Goal: Entertainment & Leisure: Consume media (video, audio)

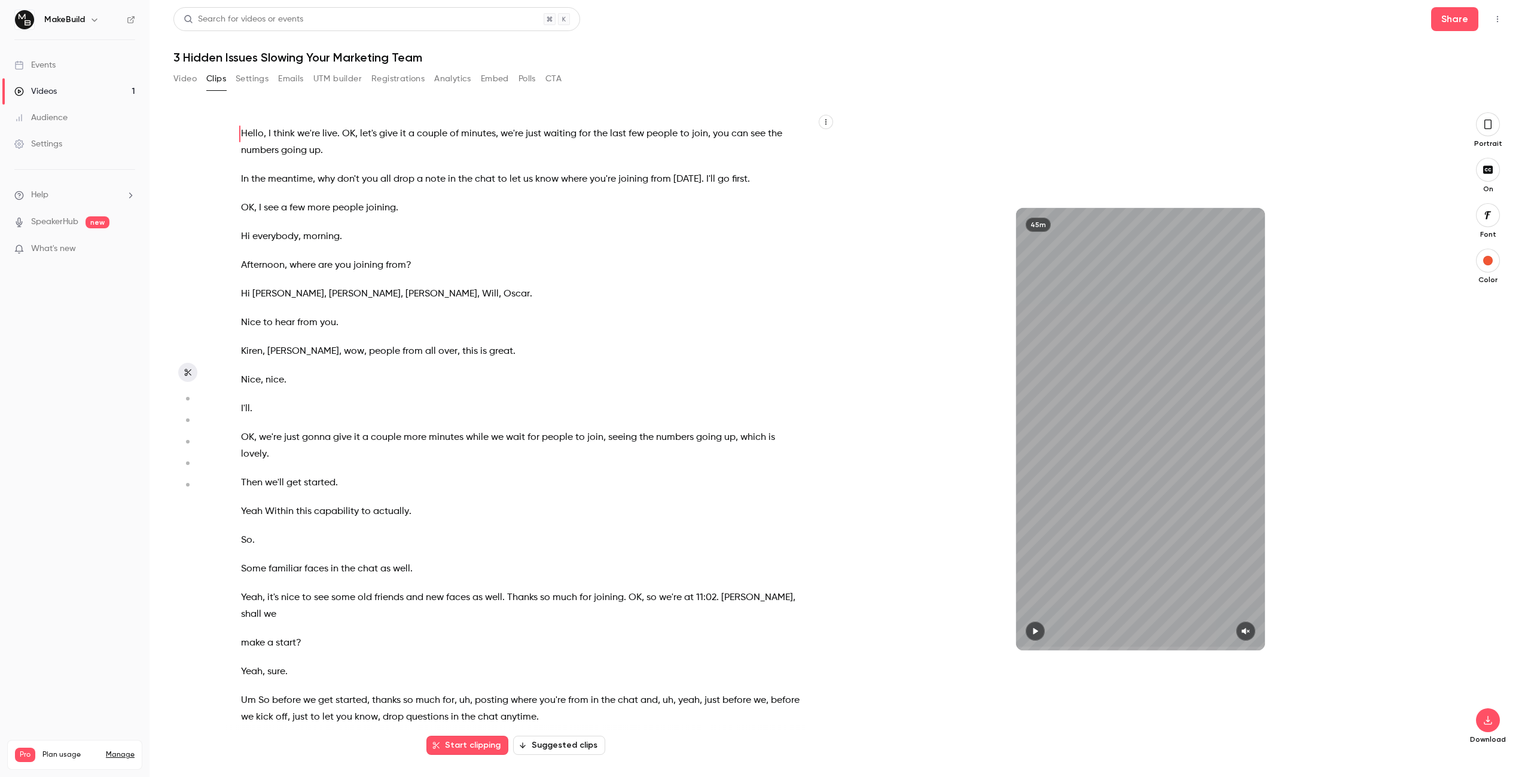
click at [186, 399] on icon "button" at bounding box center [187, 399] width 11 height 8
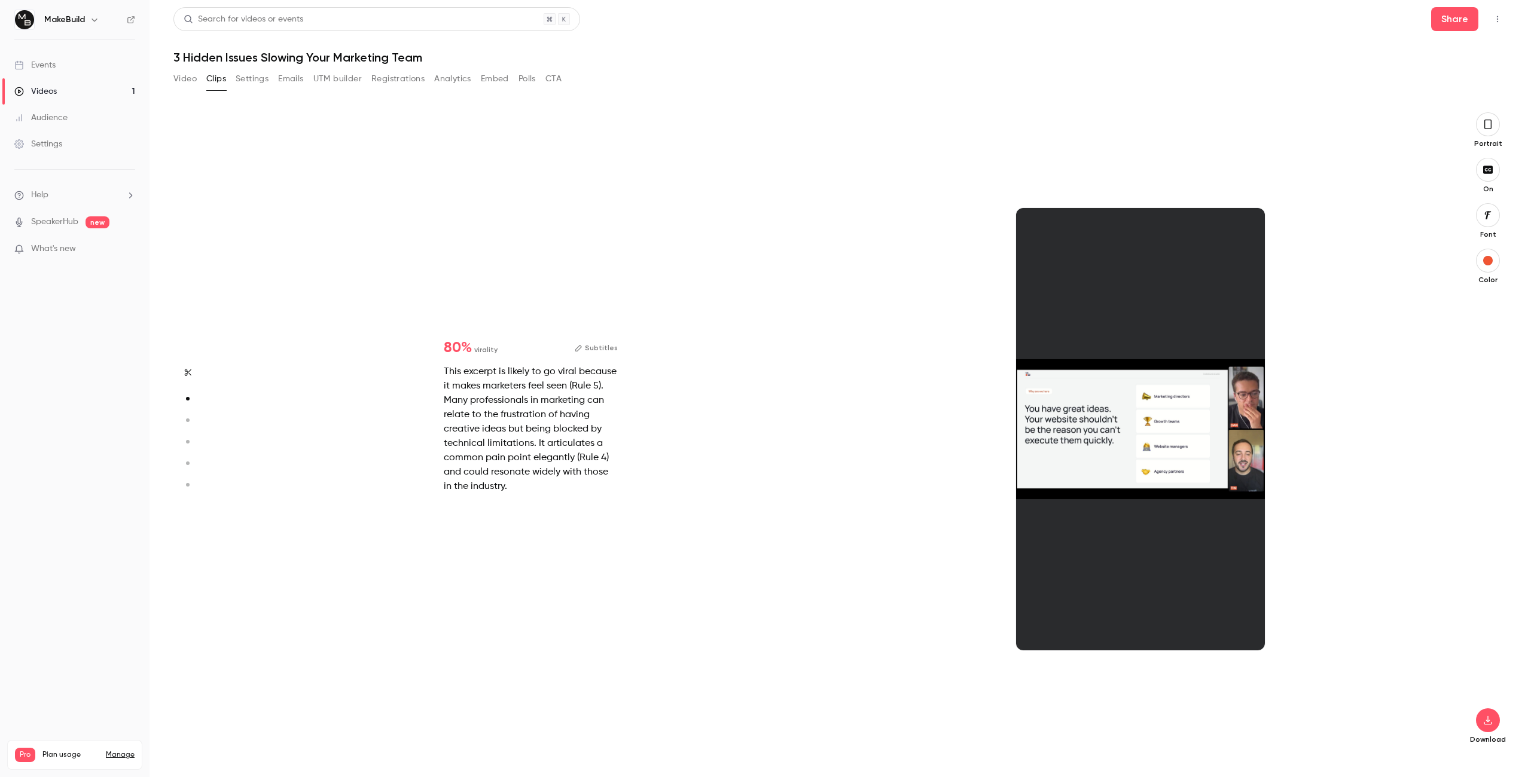
scroll to position [643, 0]
click at [1086, 646] on div at bounding box center [1140, 429] width 249 height 442
click at [469, 398] on div "This excerpt is likely to go viral because it makes marketers feel seen (Rule 5…" at bounding box center [531, 429] width 174 height 129
click at [1289, 323] on div "35s" at bounding box center [1139, 429] width 609 height 634
click at [1088, 384] on div at bounding box center [1140, 429] width 249 height 442
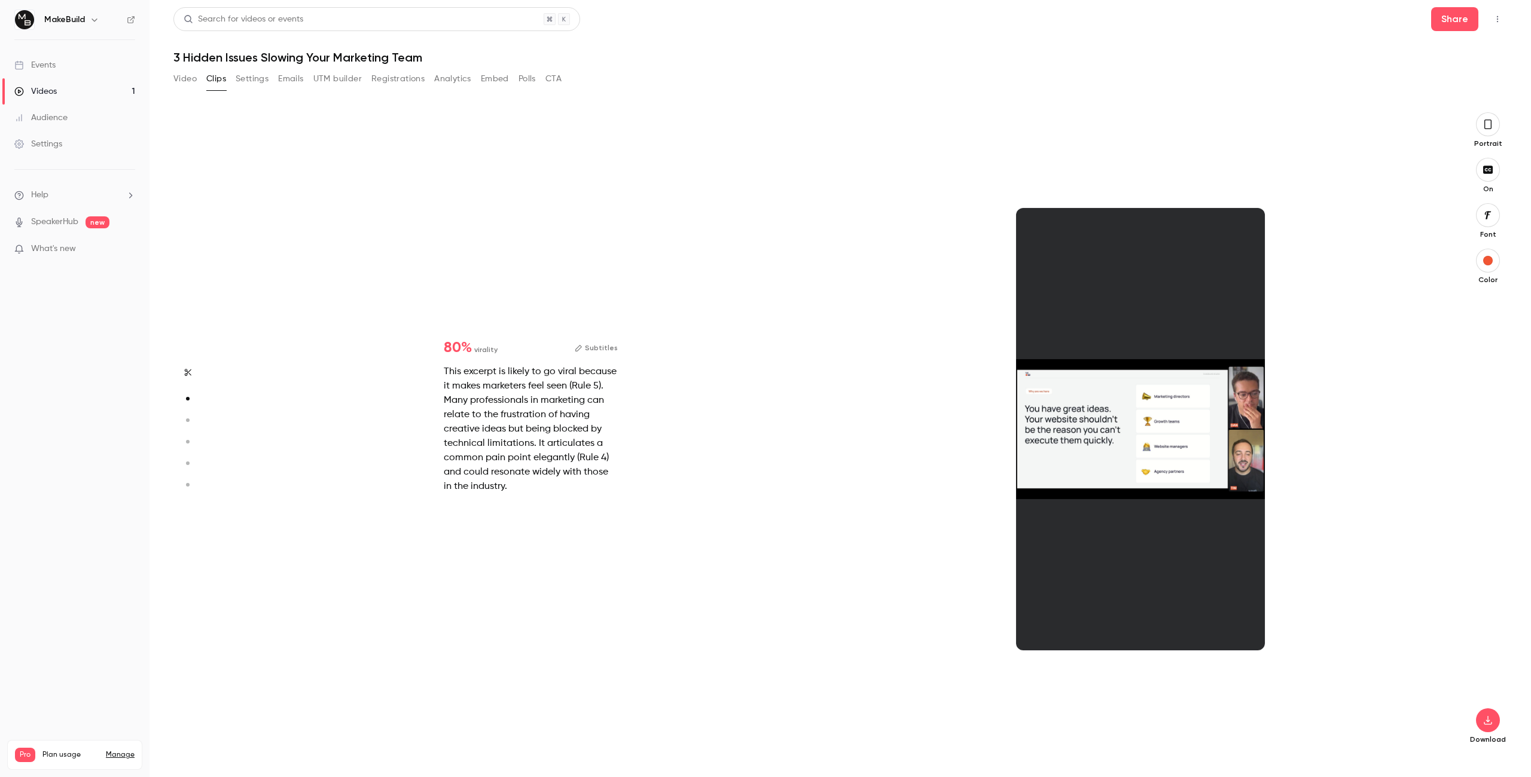
click at [1088, 384] on div at bounding box center [1140, 429] width 249 height 442
click at [493, 352] on span "virality" at bounding box center [485, 349] width 23 height 11
click at [599, 347] on button "Subtitles" at bounding box center [596, 348] width 43 height 14
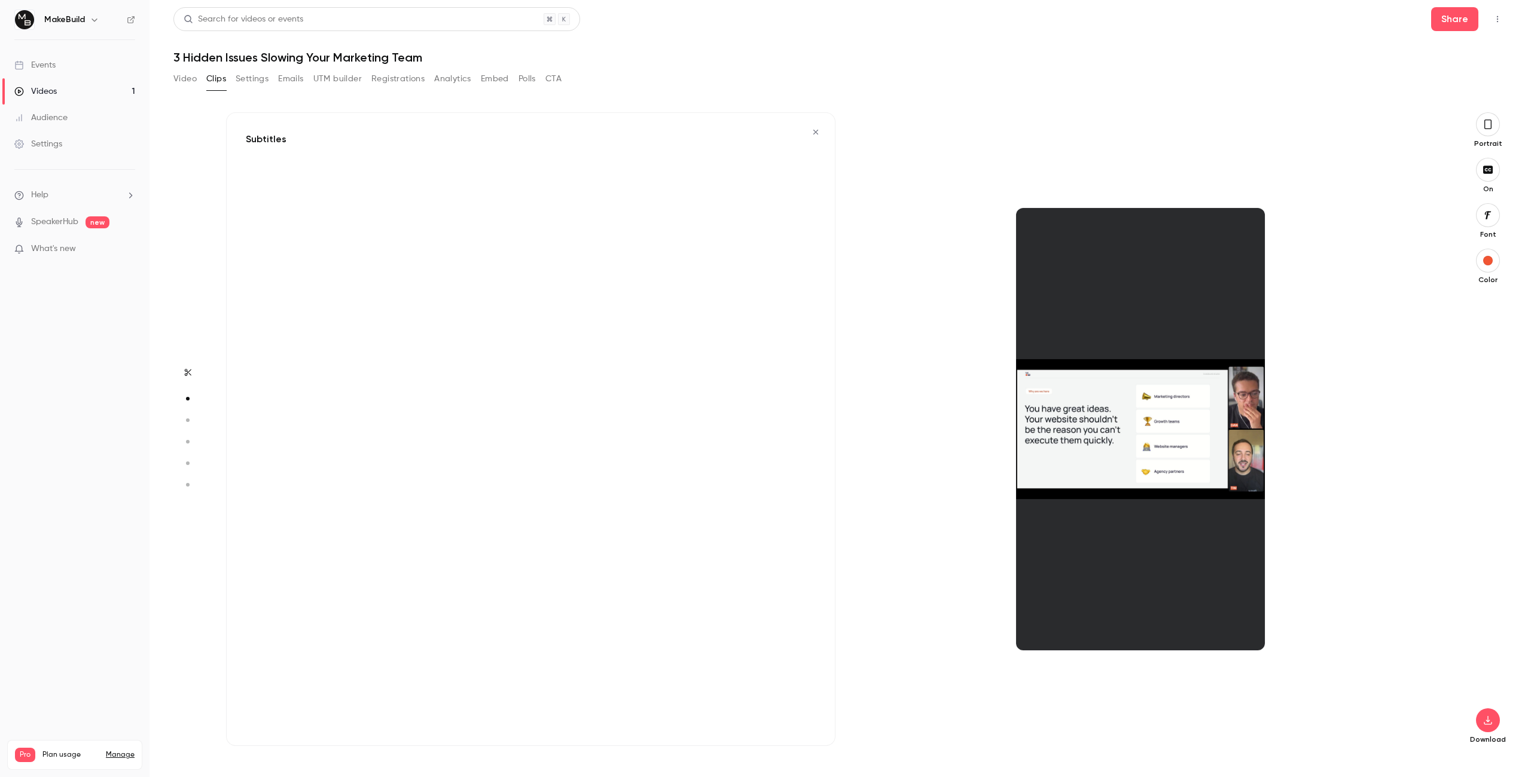
click at [813, 133] on icon "button" at bounding box center [816, 132] width 10 height 8
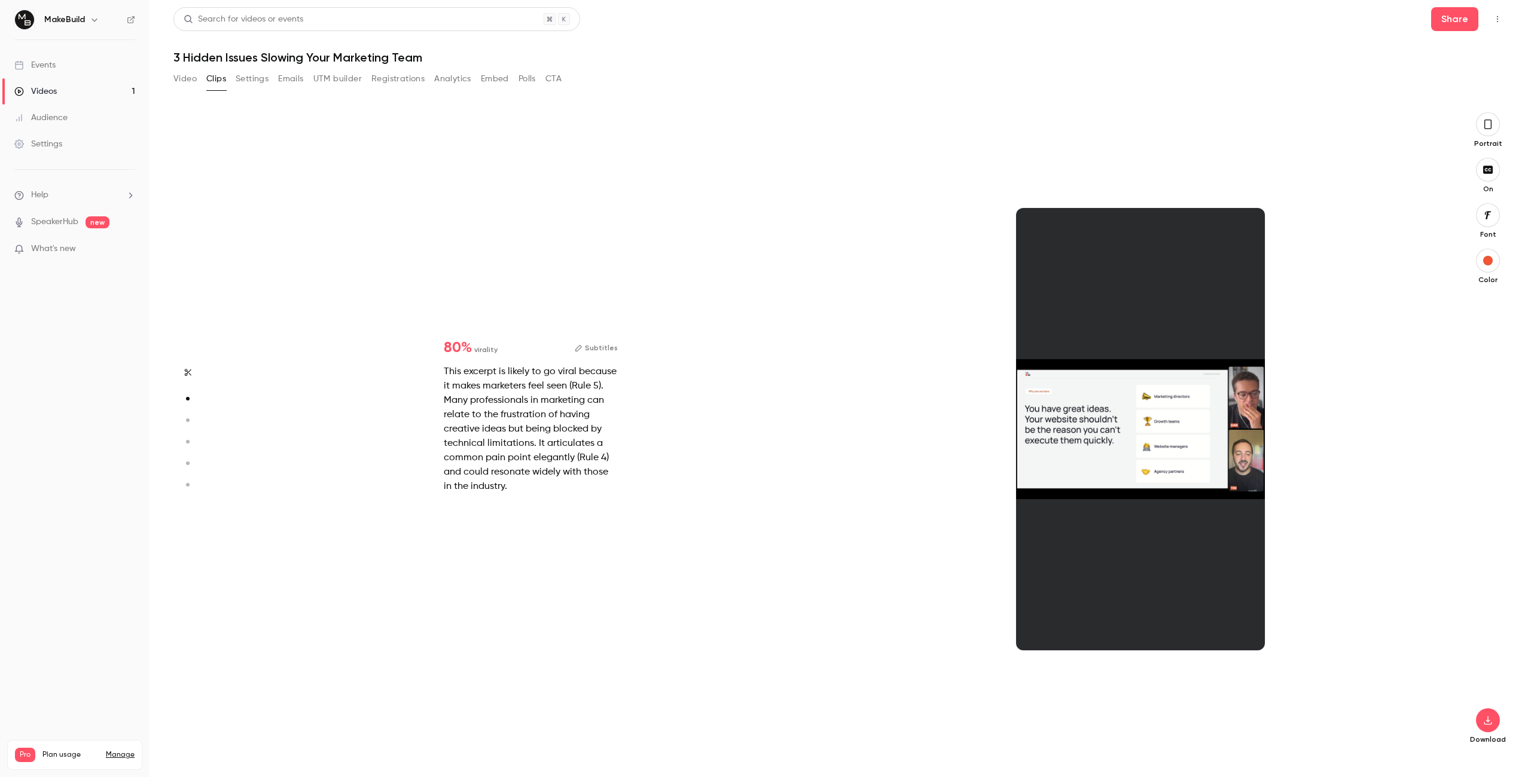
click at [188, 411] on button "button" at bounding box center [187, 420] width 19 height 19
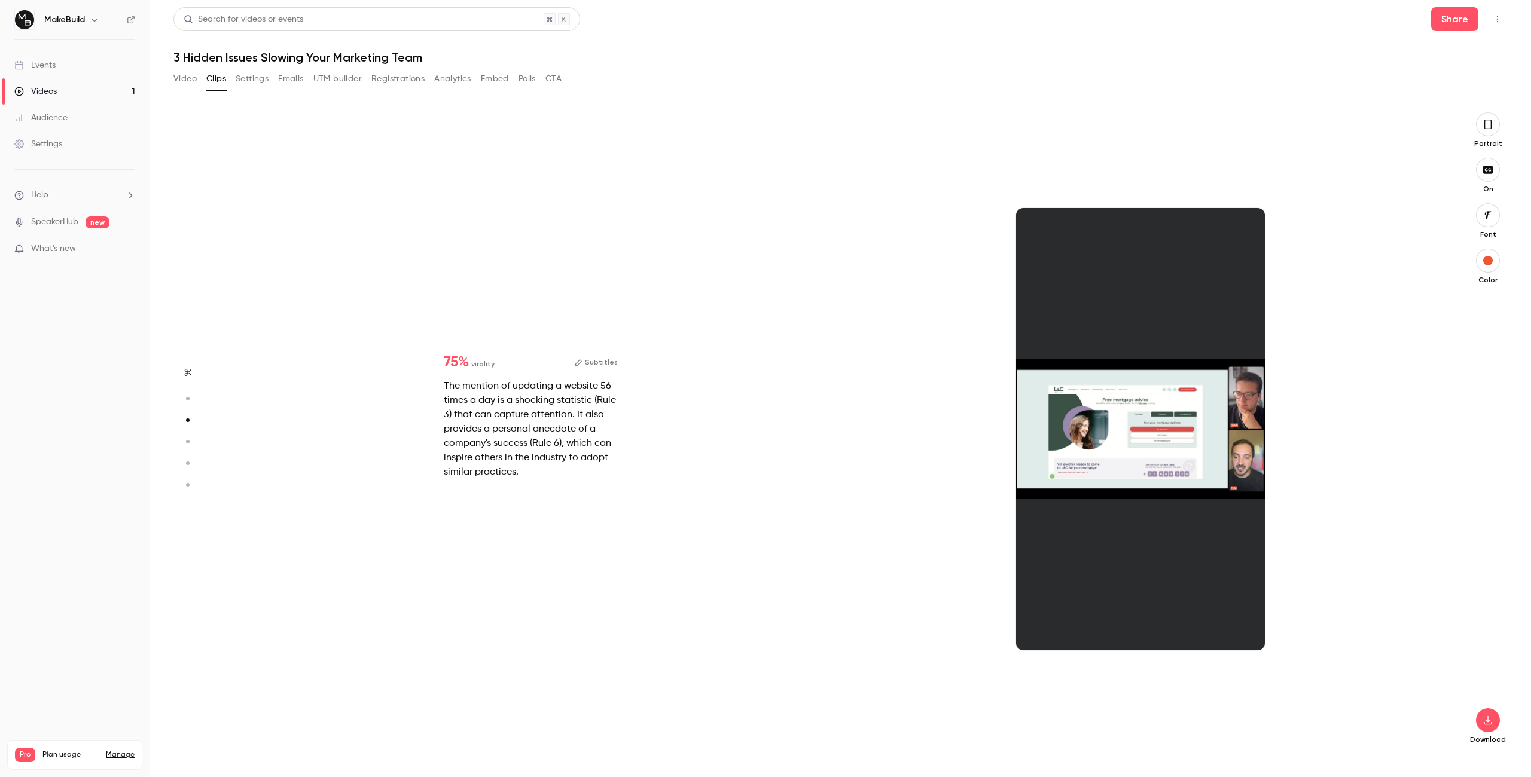
click at [194, 395] on button "button" at bounding box center [187, 398] width 19 height 19
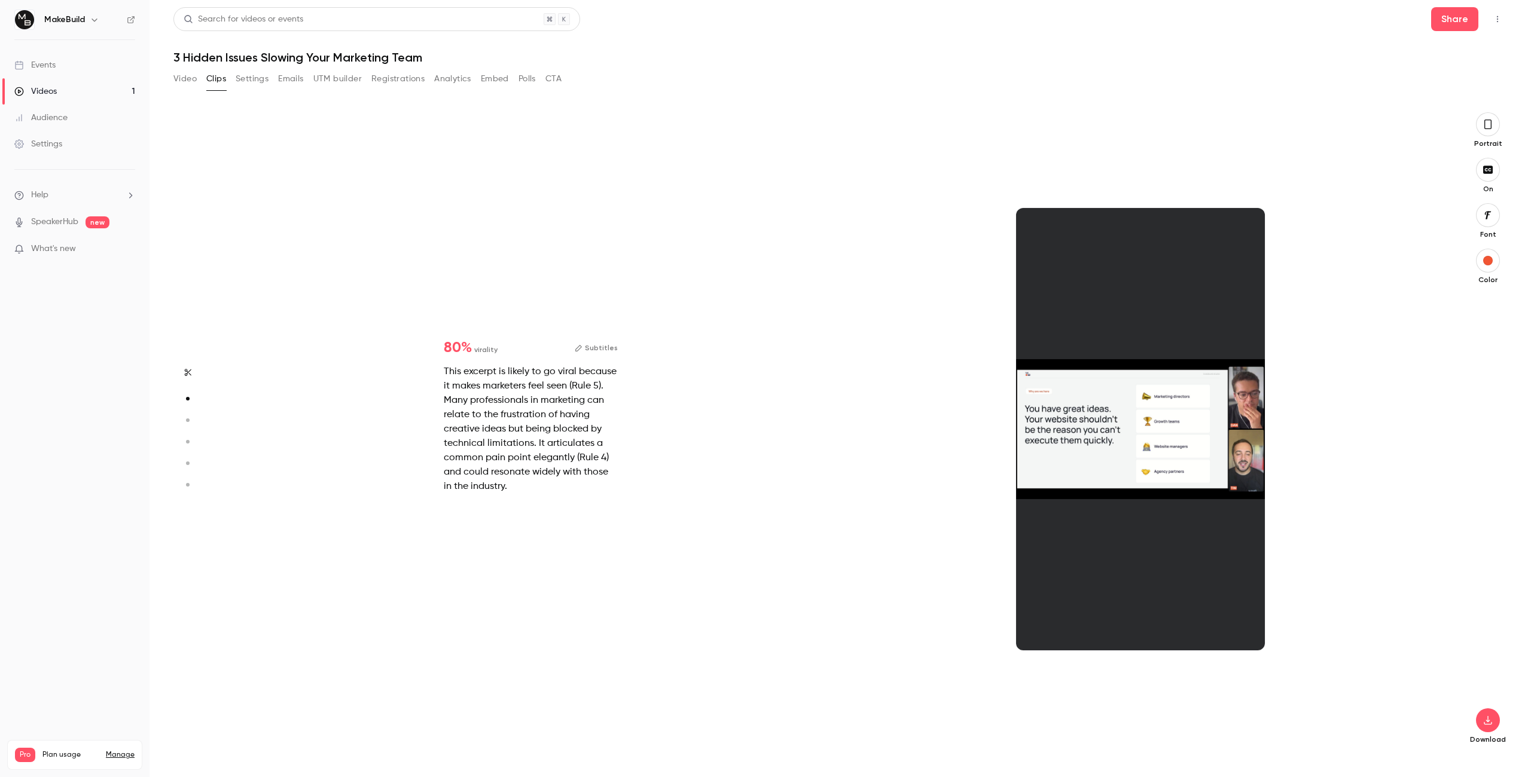
click at [193, 381] on aside at bounding box center [187, 444] width 29 height 665
click at [187, 369] on icon "button" at bounding box center [188, 372] width 7 height 7
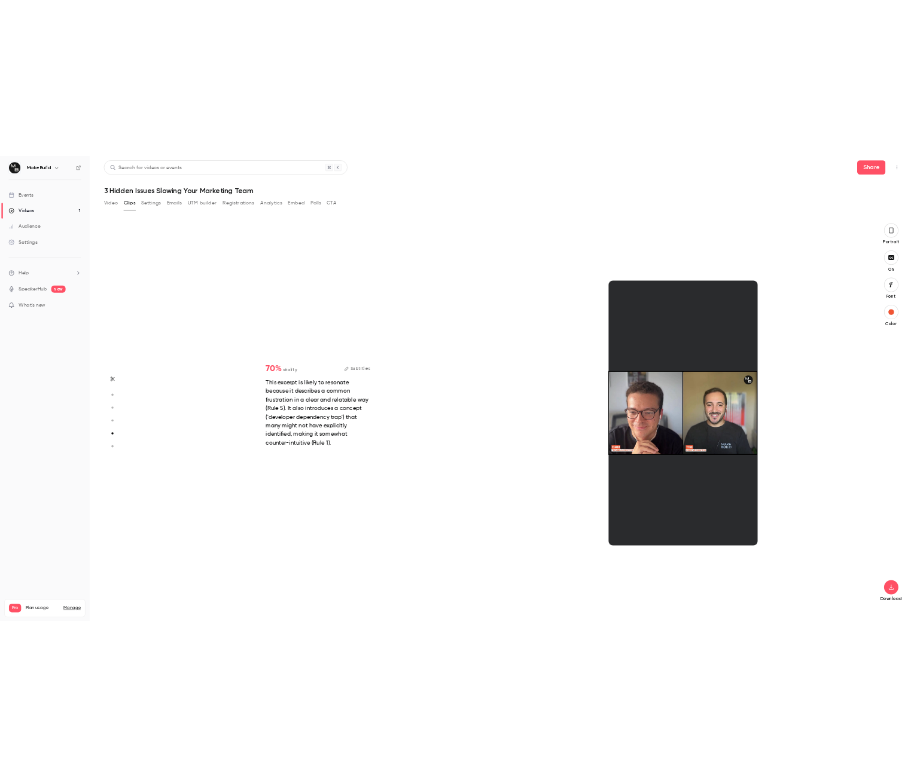
scroll to position [3197, 0]
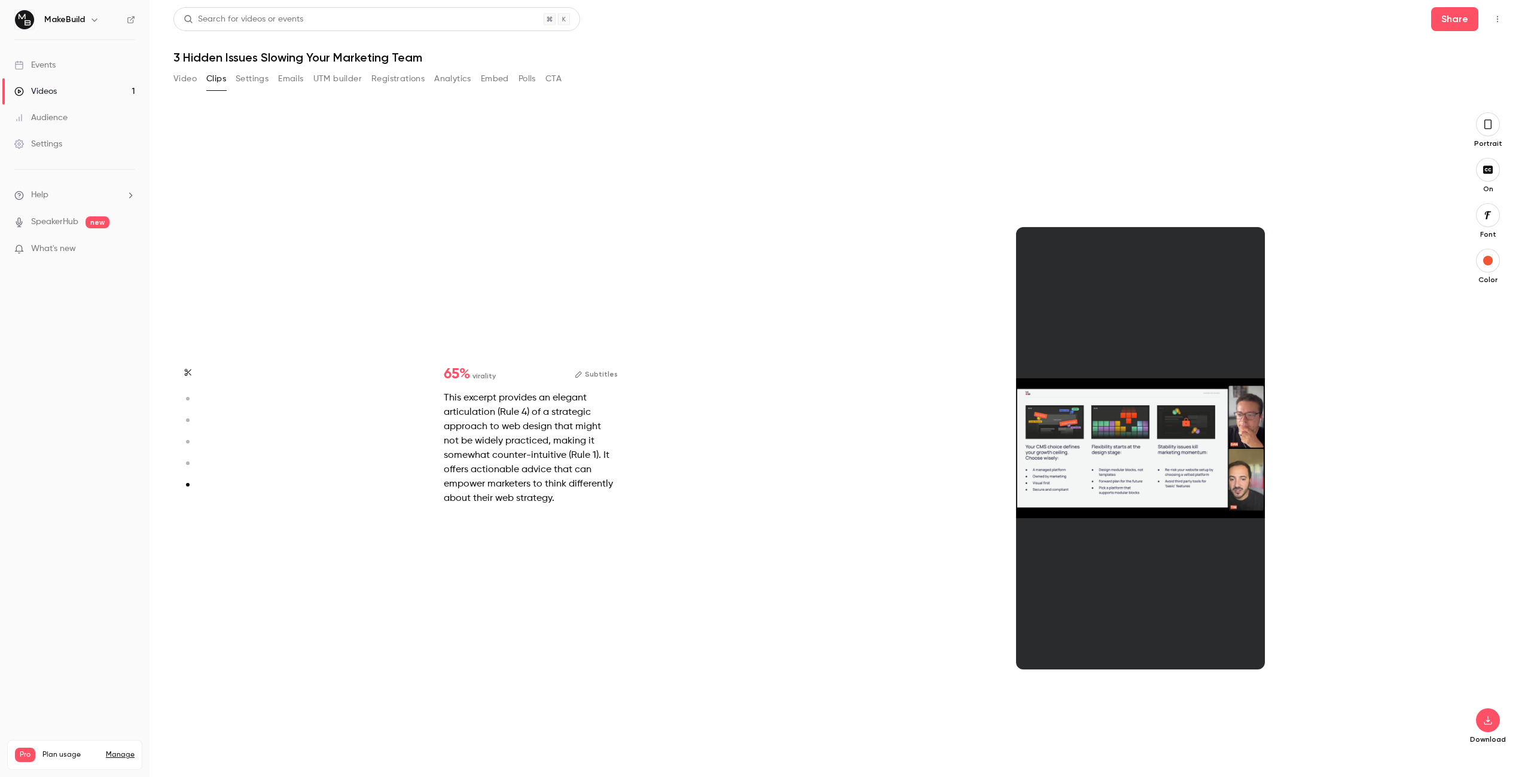
click at [1336, 502] on div "12s" at bounding box center [1139, 449] width 609 height 634
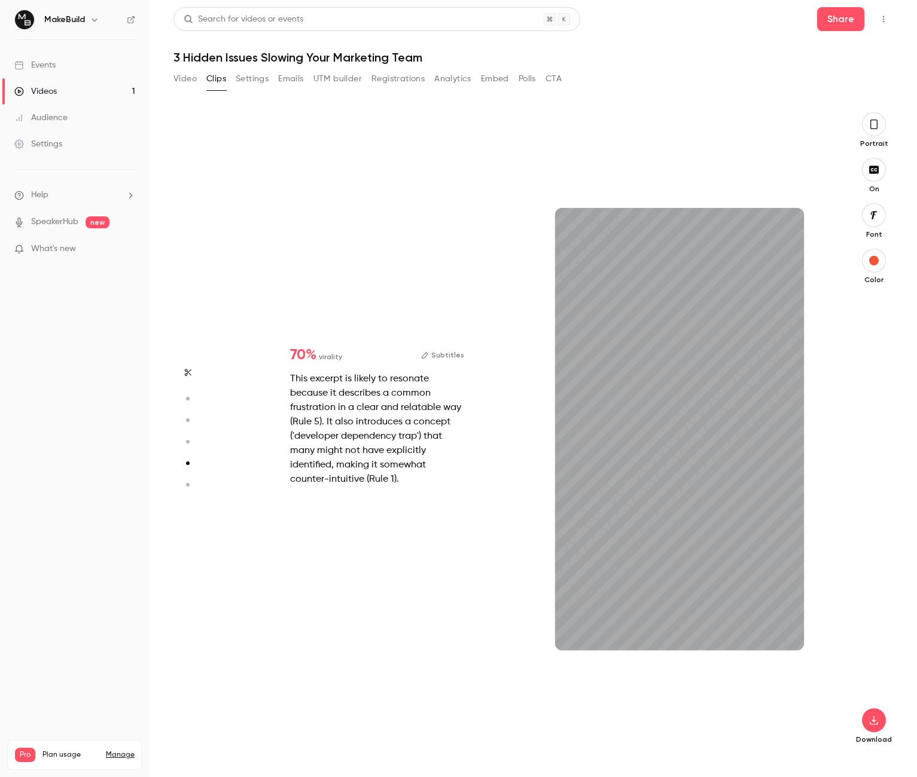
scroll to position [2573, 0]
click at [781, 626] on button "button" at bounding box center [784, 631] width 19 height 19
type input "***"
click at [775, 622] on button "button" at bounding box center [784, 631] width 19 height 19
click at [791, 626] on button "button" at bounding box center [784, 631] width 19 height 19
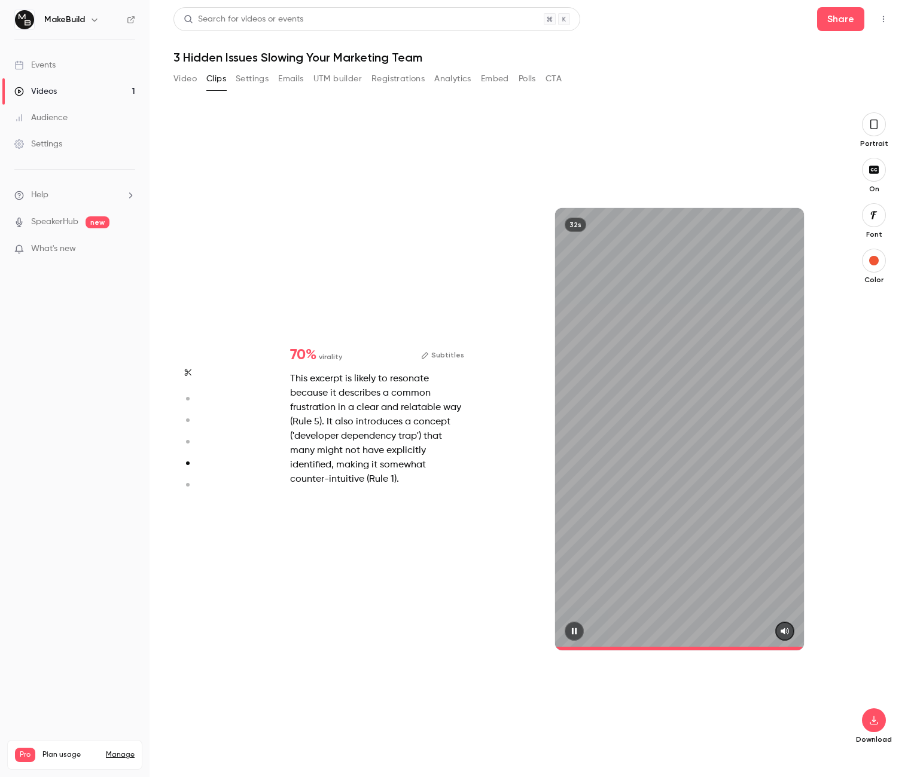
type input "*"
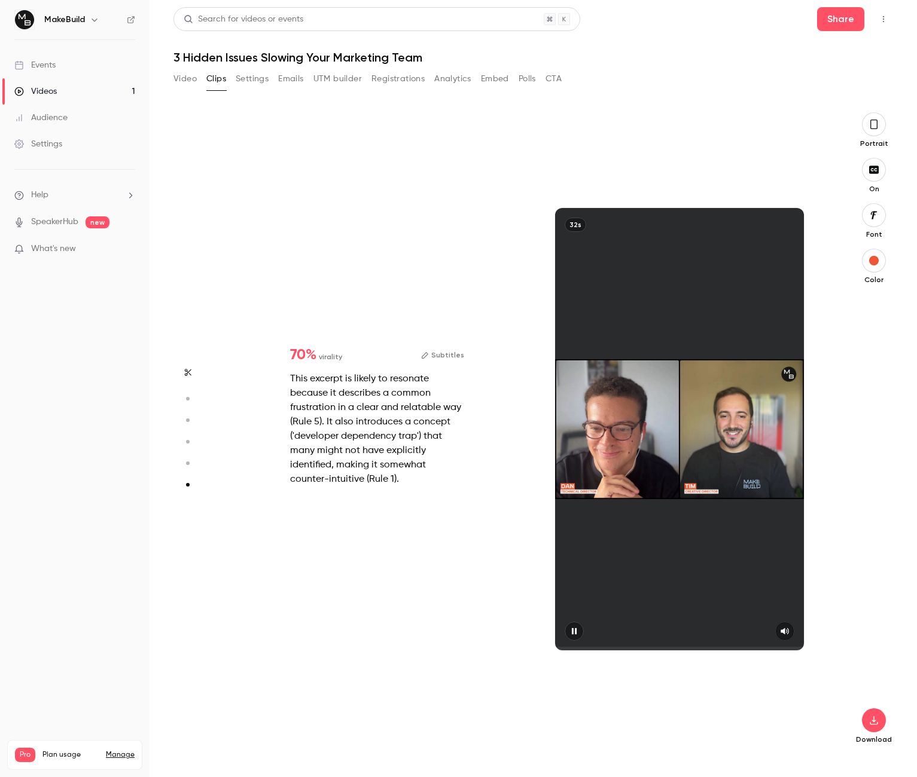
type input "*"
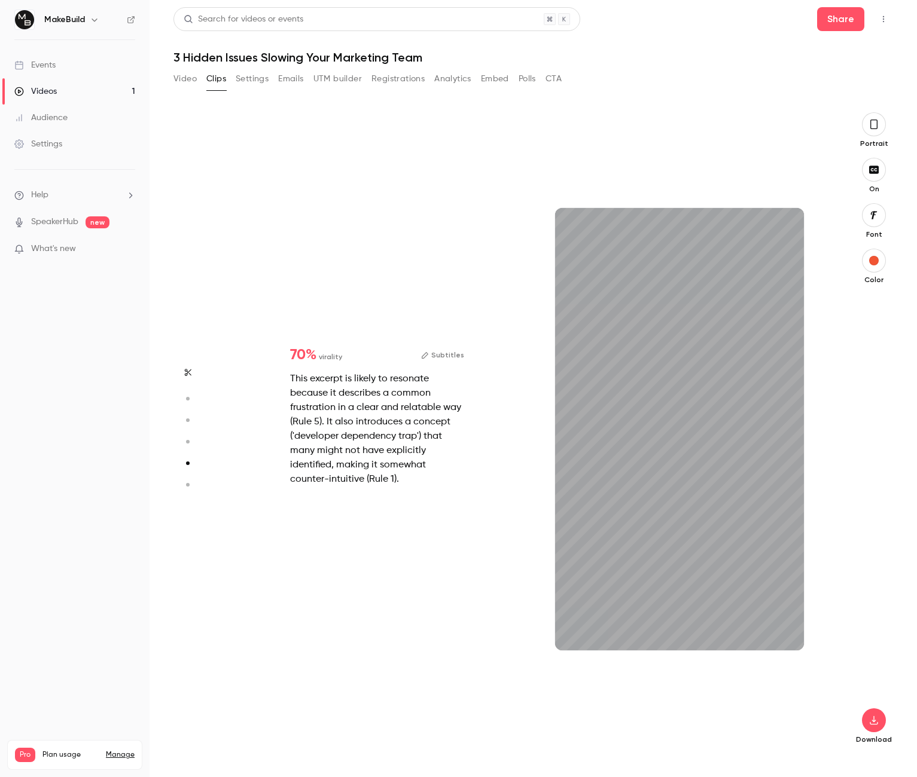
type input "*"
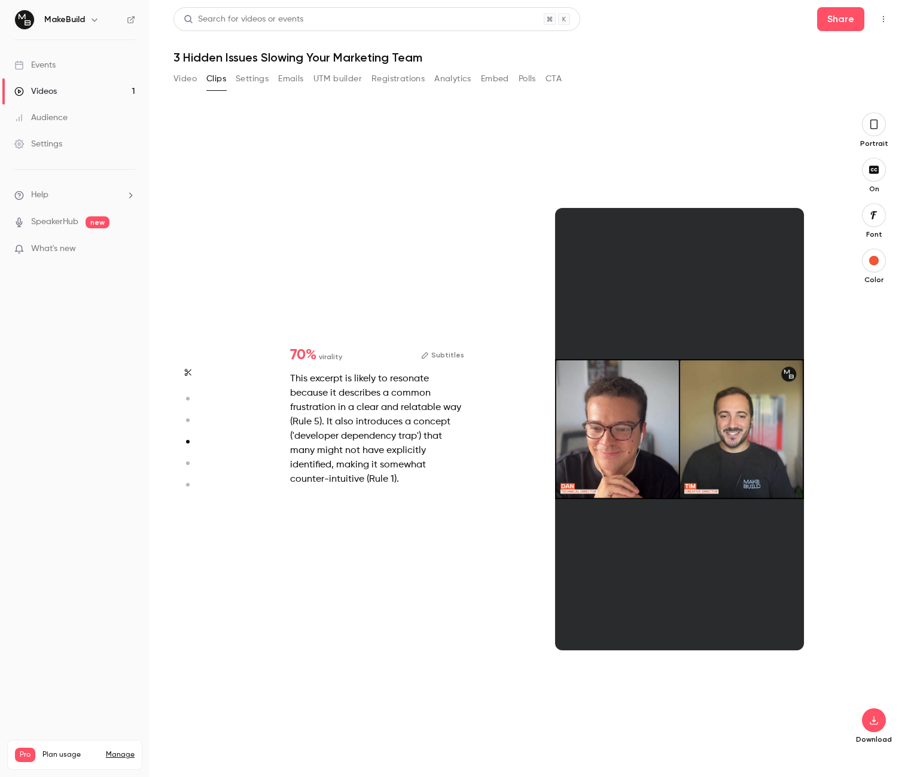
scroll to position [1930, 0]
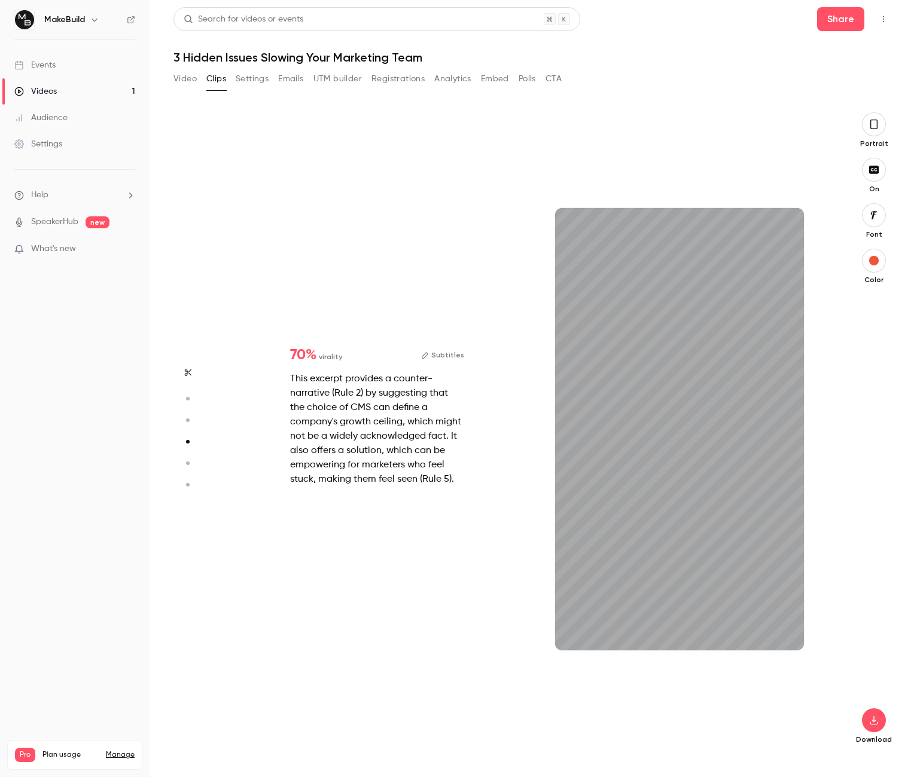
type input "*"
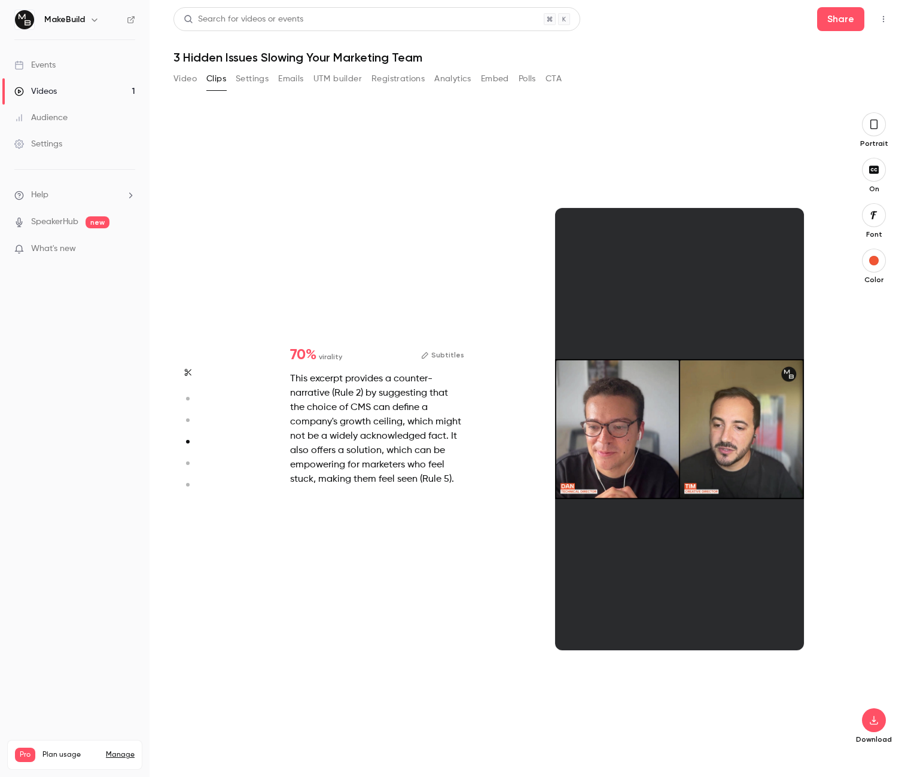
click at [843, 420] on section "Start clipping Suggested clips 45m 80 % virality Subtitles This excerpt is like…" at bounding box center [532, 444] width 719 height 665
click at [628, 512] on div at bounding box center [679, 429] width 249 height 442
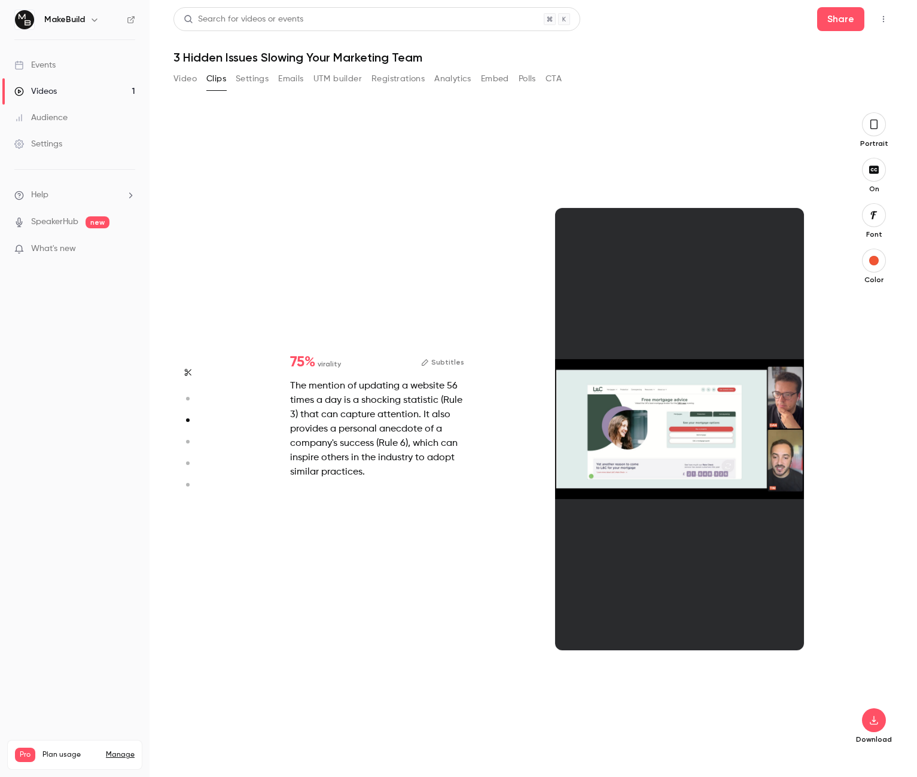
scroll to position [1287, 0]
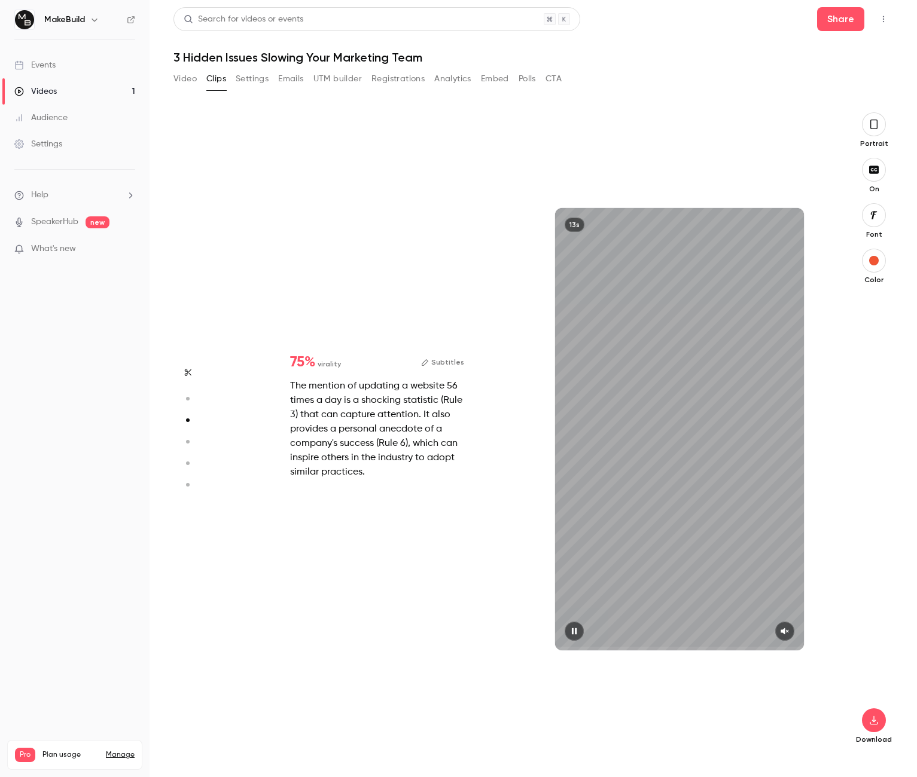
click at [789, 635] on icon "button" at bounding box center [785, 631] width 10 height 8
click at [575, 634] on icon "button" at bounding box center [574, 631] width 10 height 8
click at [581, 627] on button "button" at bounding box center [573, 631] width 19 height 19
type input "*"
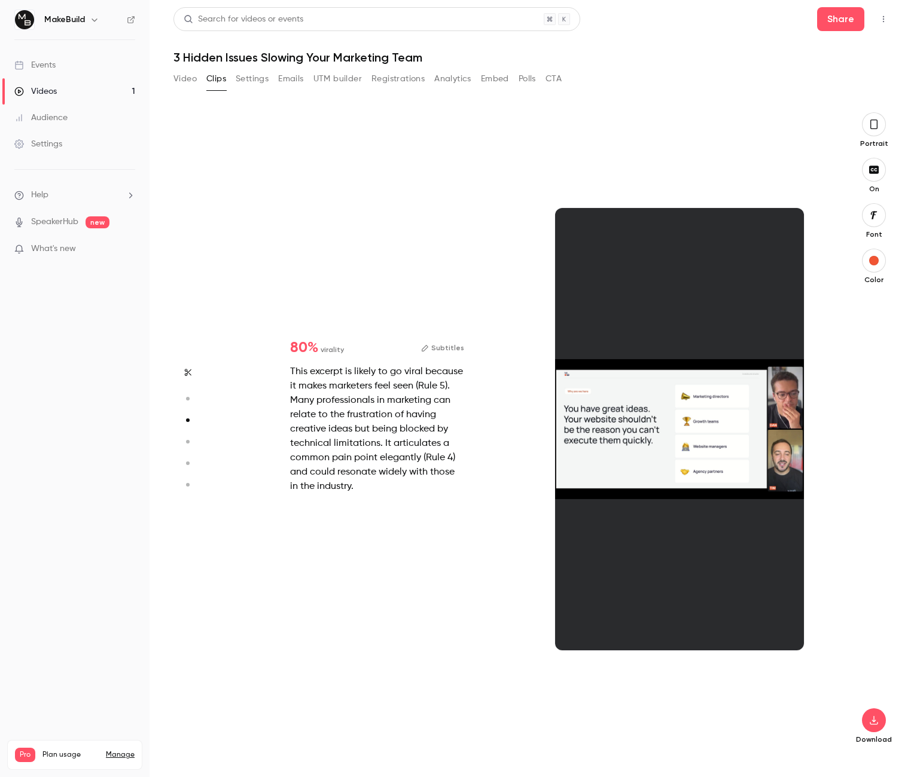
scroll to position [643, 0]
click at [421, 426] on div "This excerpt is likely to go viral because it makes marketers feel seen (Rule 5…" at bounding box center [377, 429] width 174 height 129
click at [622, 417] on div at bounding box center [679, 429] width 249 height 442
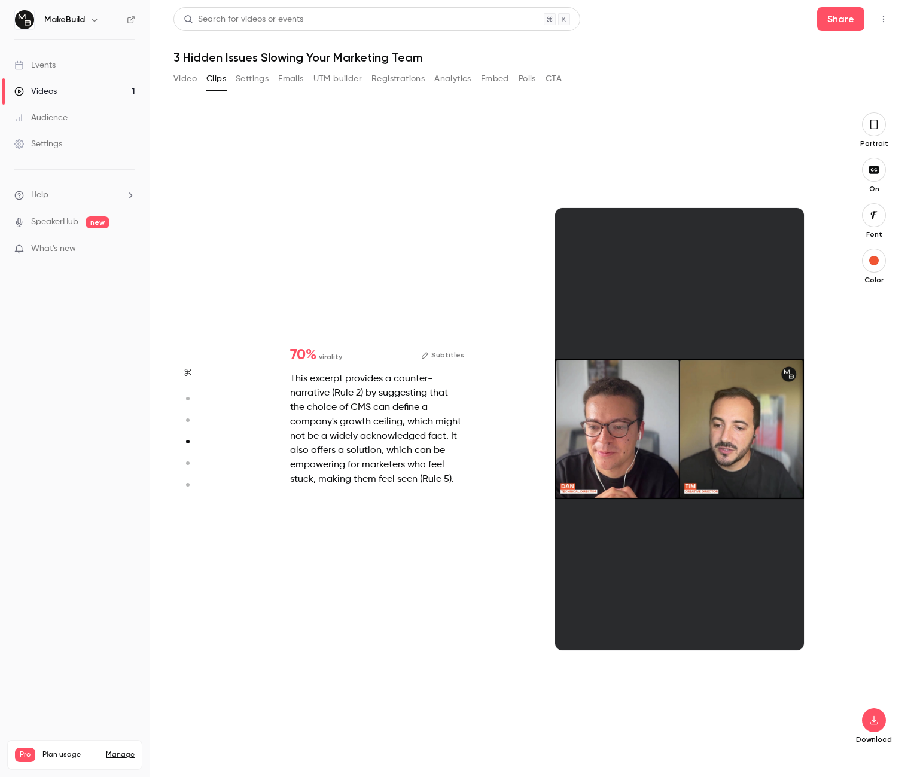
scroll to position [1930, 0]
click at [710, 484] on div at bounding box center [679, 429] width 249 height 442
click at [419, 414] on div "This excerpt provides a counter-narrative (Rule 2) by suggesting that the choic…" at bounding box center [377, 429] width 174 height 115
click at [771, 503] on div at bounding box center [679, 429] width 249 height 442
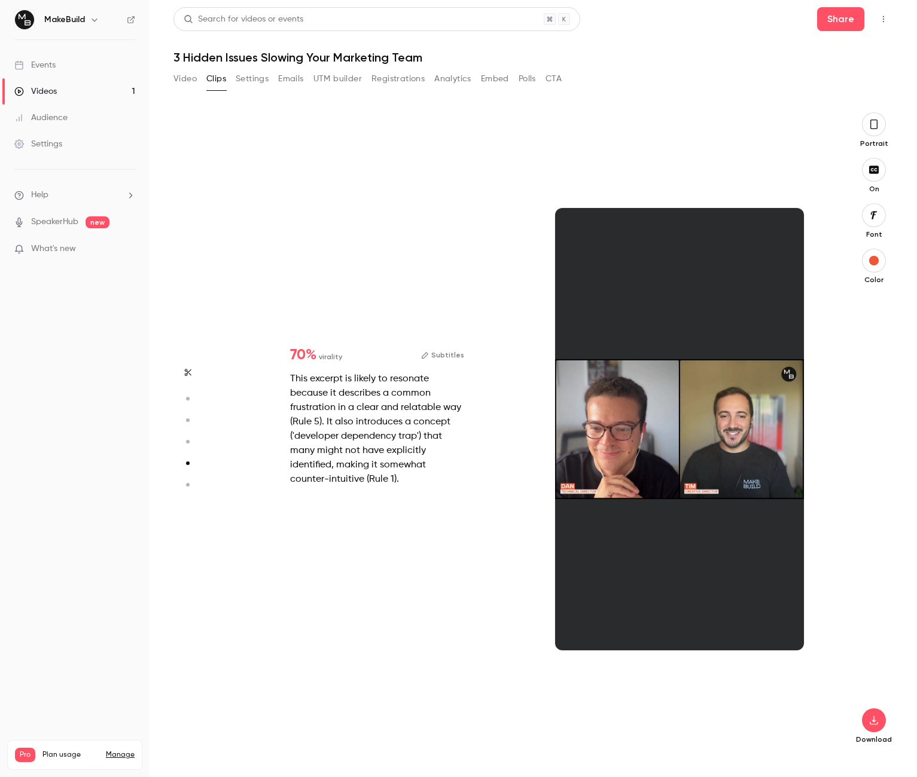
scroll to position [2573, 0]
click at [694, 609] on div at bounding box center [679, 429] width 249 height 442
click at [836, 632] on section "Start clipping Suggested clips 45m 80 % virality Subtitles This excerpt is like…" at bounding box center [532, 444] width 719 height 665
click at [398, 456] on div "This excerpt is likely to resonate because it describes a common frustration in…" at bounding box center [377, 429] width 174 height 115
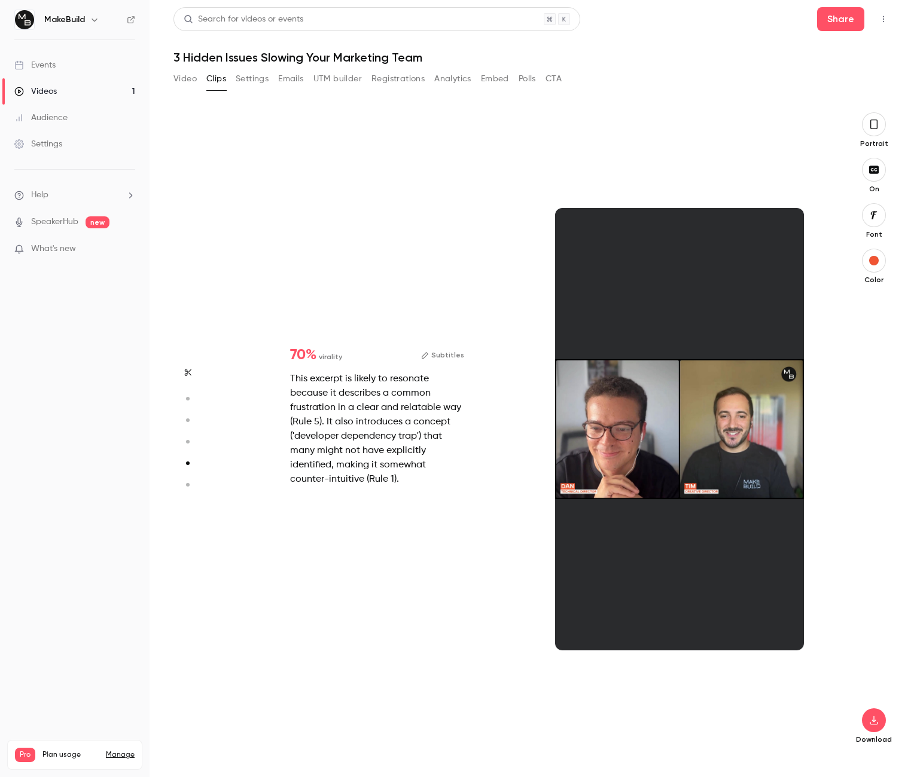
click at [617, 460] on div at bounding box center [679, 429] width 249 height 442
click at [682, 636] on div at bounding box center [679, 429] width 249 height 442
click at [797, 435] on div at bounding box center [679, 429] width 249 height 442
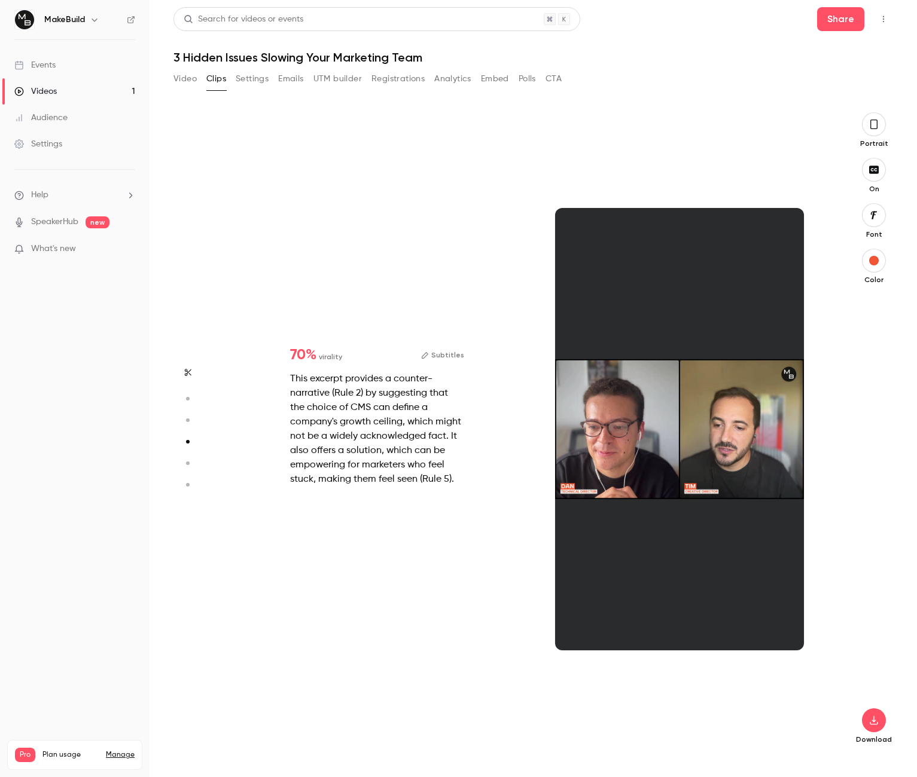
scroll to position [1930, 0]
click at [743, 545] on div at bounding box center [679, 429] width 249 height 442
drag, startPoint x: 190, startPoint y: 419, endPoint x: 194, endPoint y: 424, distance: 7.0
click at [192, 420] on icon "button" at bounding box center [187, 420] width 11 height 8
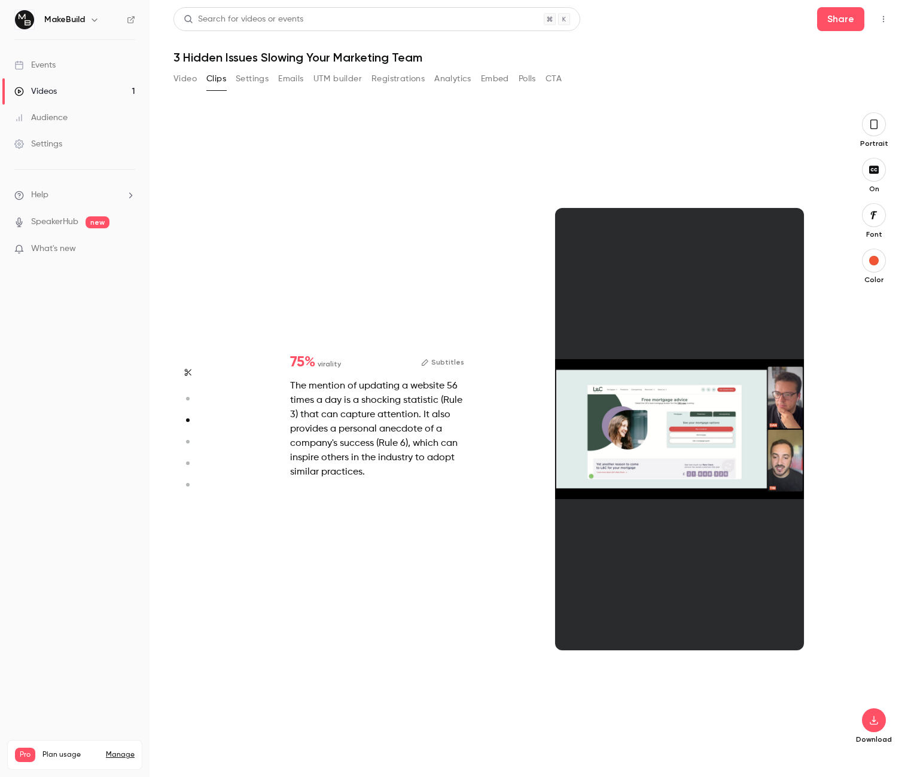
click at [191, 441] on icon "button" at bounding box center [187, 442] width 11 height 8
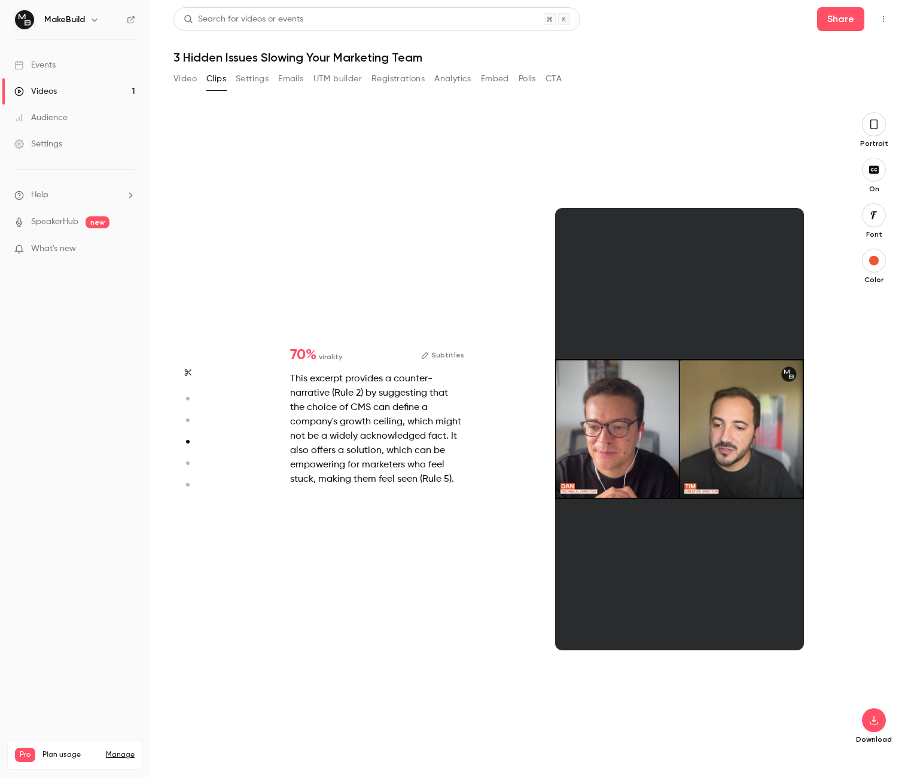
click at [682, 387] on div at bounding box center [679, 429] width 249 height 442
click at [879, 127] on button "button" at bounding box center [874, 124] width 24 height 24
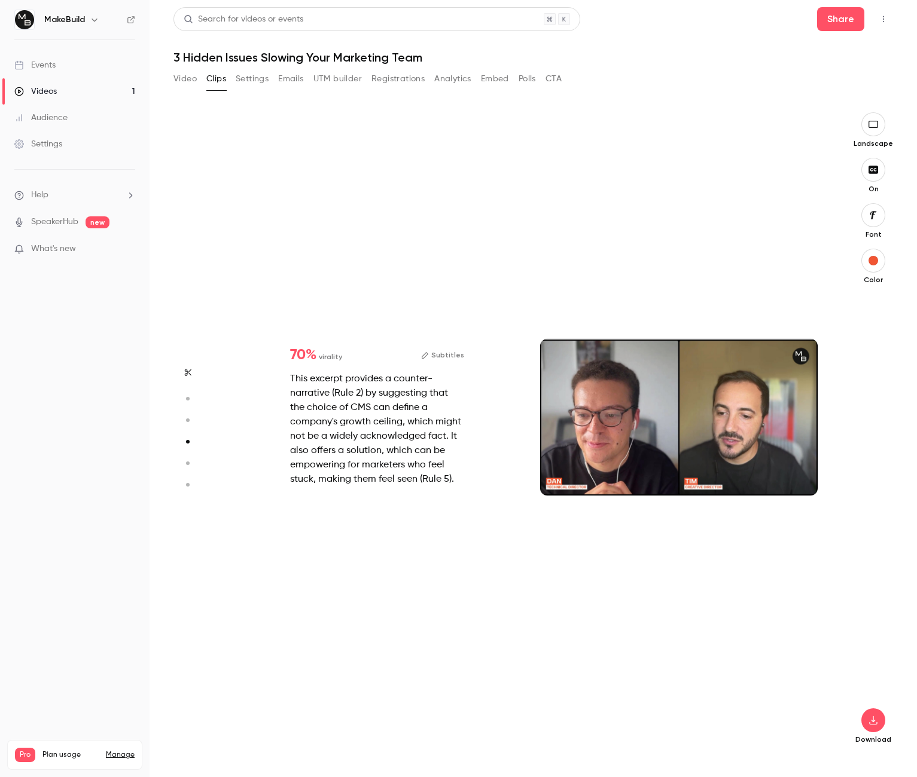
click at [870, 128] on icon "button" at bounding box center [872, 125] width 13 height 10
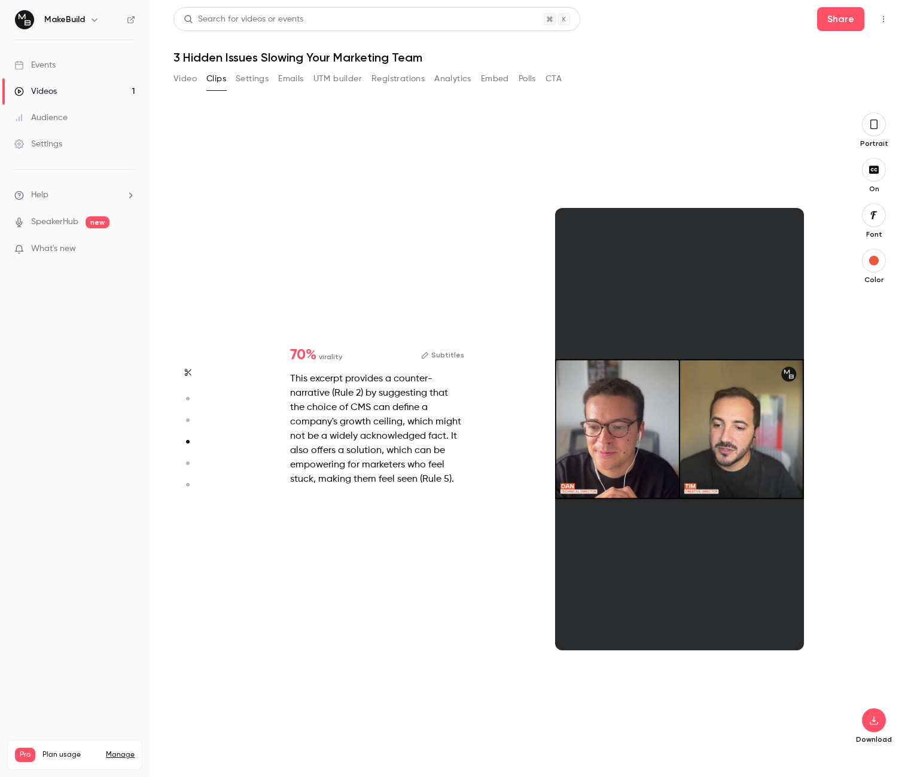
click at [870, 128] on icon "button" at bounding box center [874, 124] width 10 height 13
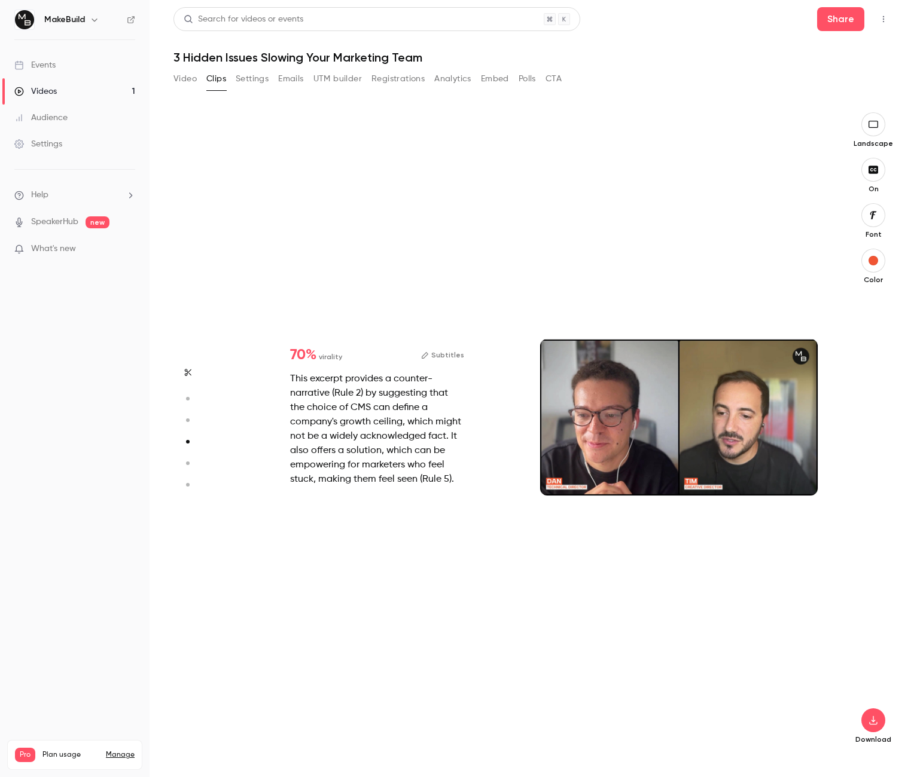
click at [721, 346] on div at bounding box center [679, 417] width 278 height 156
click at [760, 368] on div at bounding box center [679, 417] width 278 height 156
click at [747, 417] on div at bounding box center [679, 417] width 278 height 156
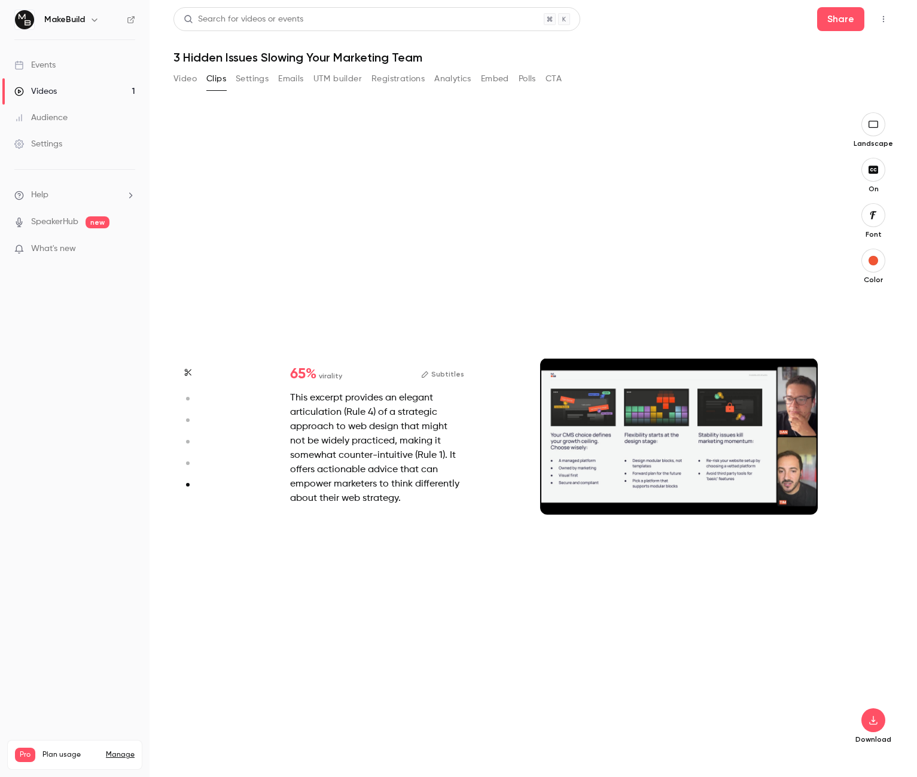
scroll to position [3197, 0]
click at [456, 424] on div "This excerpt provides an elegant articulation (Rule 4) of a strategic approach …" at bounding box center [377, 448] width 174 height 115
drag, startPoint x: 707, startPoint y: 468, endPoint x: 723, endPoint y: 519, distance: 53.5
click at [707, 469] on div at bounding box center [679, 436] width 278 height 156
click at [743, 460] on div at bounding box center [679, 436] width 278 height 156
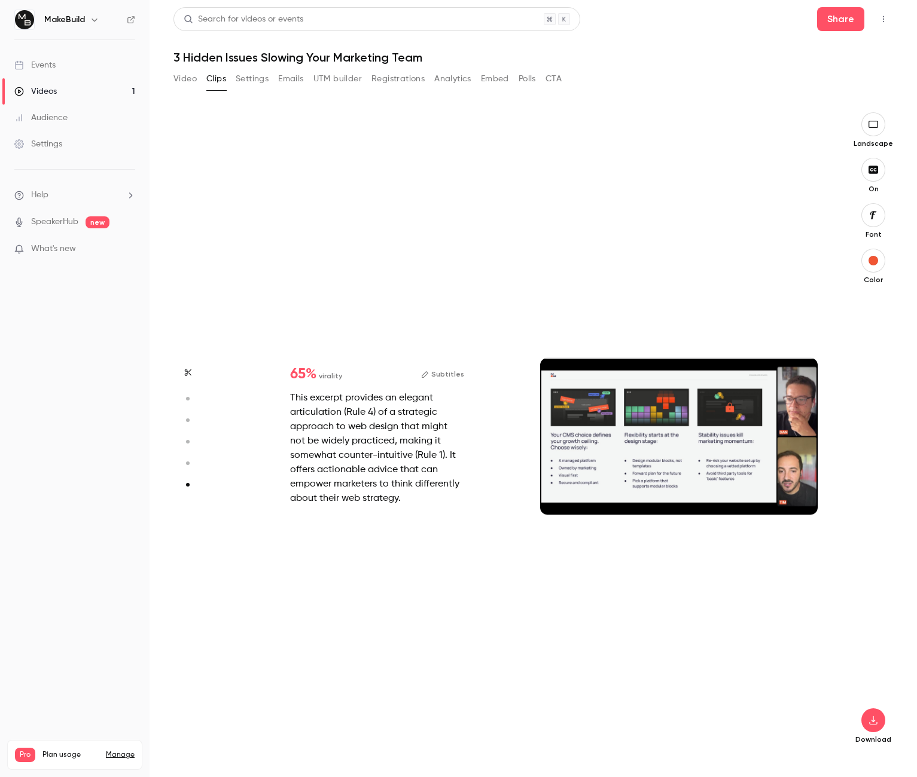
click at [698, 440] on div at bounding box center [679, 436] width 278 height 156
click at [381, 429] on div "This excerpt provides an elegant articulation (Rule 4) of a strategic approach …" at bounding box center [377, 448] width 174 height 115
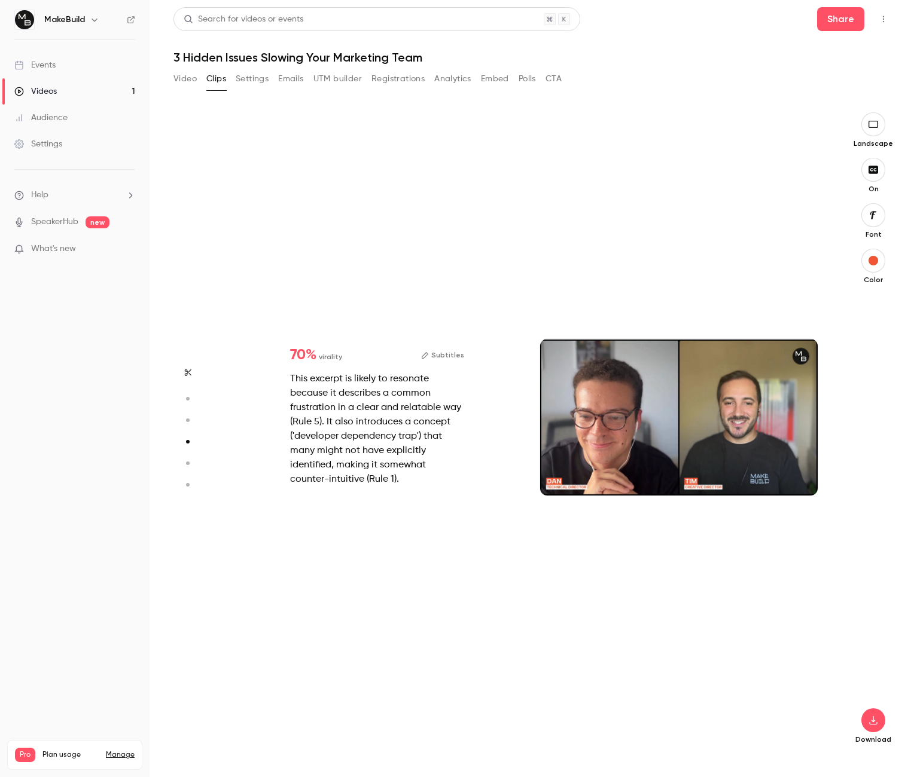
scroll to position [2573, 0]
click at [683, 464] on div at bounding box center [679, 417] width 278 height 156
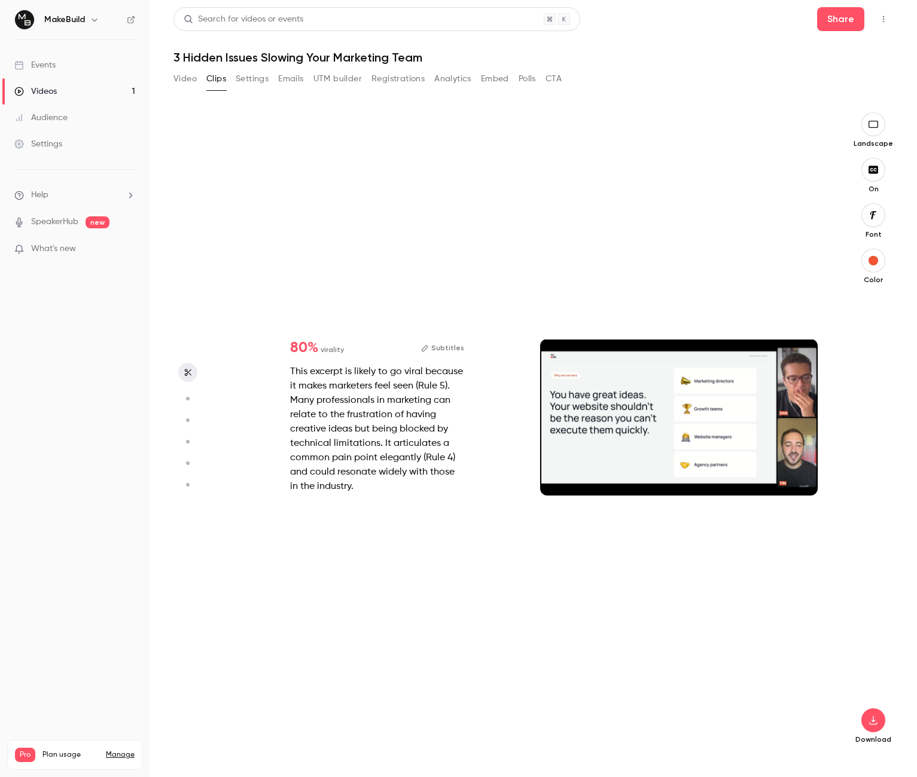
scroll to position [0, 0]
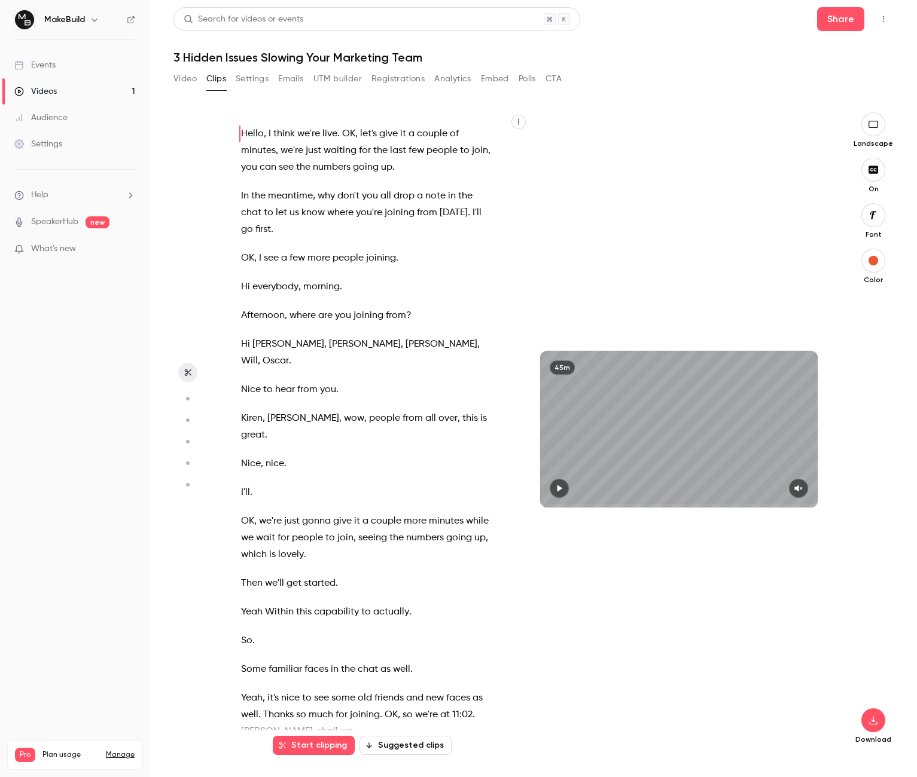
click at [555, 490] on icon "button" at bounding box center [559, 488] width 10 height 8
click at [803, 491] on icon "button" at bounding box center [798, 488] width 10 height 8
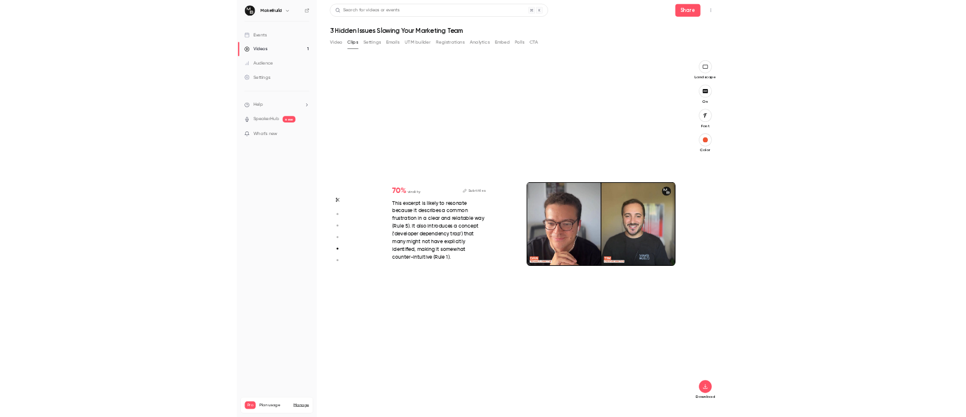
scroll to position [3197, 0]
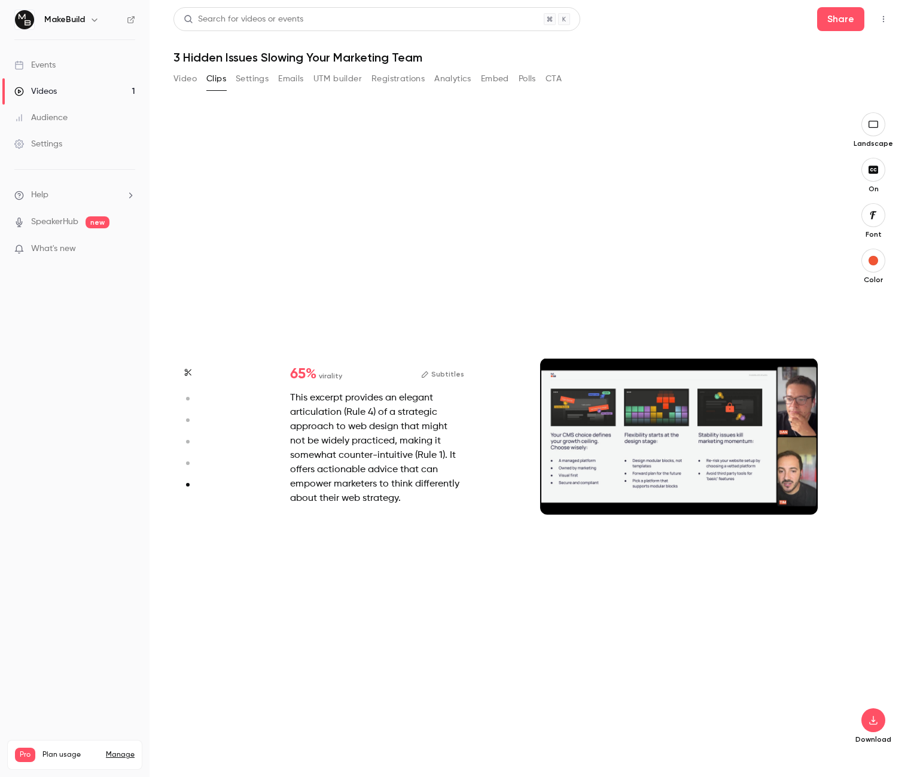
click at [659, 412] on div at bounding box center [679, 436] width 278 height 156
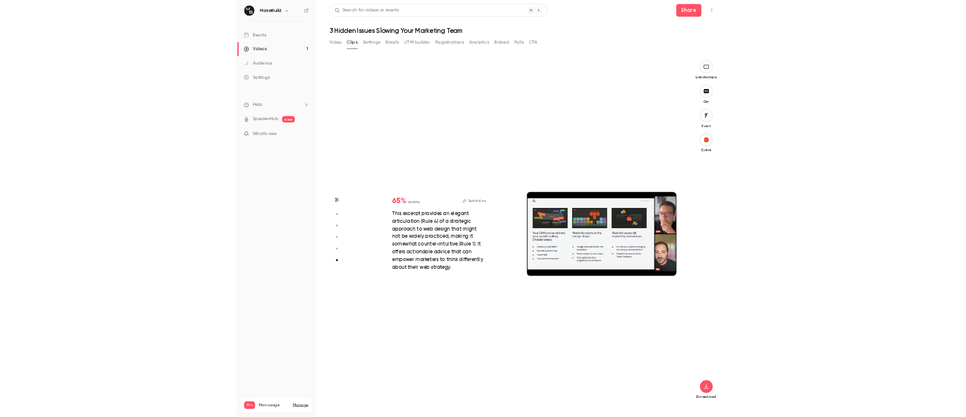
scroll to position [1398, 0]
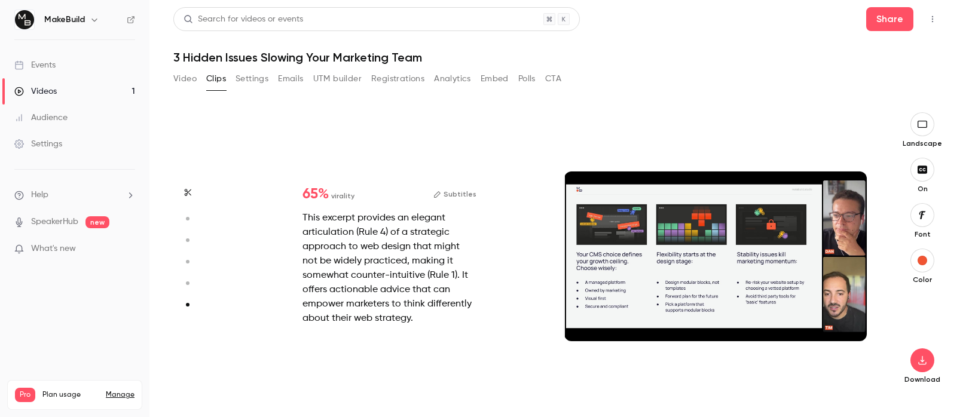
click at [692, 285] on div at bounding box center [715, 257] width 303 height 170
click at [710, 270] on div at bounding box center [715, 257] width 303 height 170
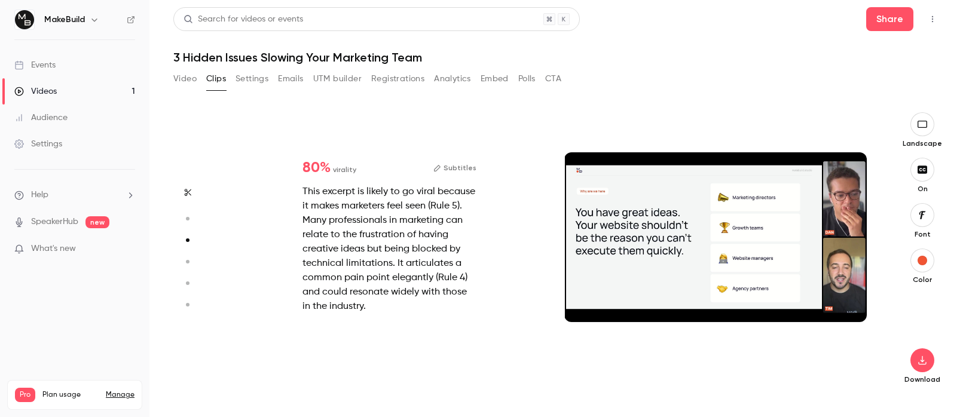
scroll to position [283, 0]
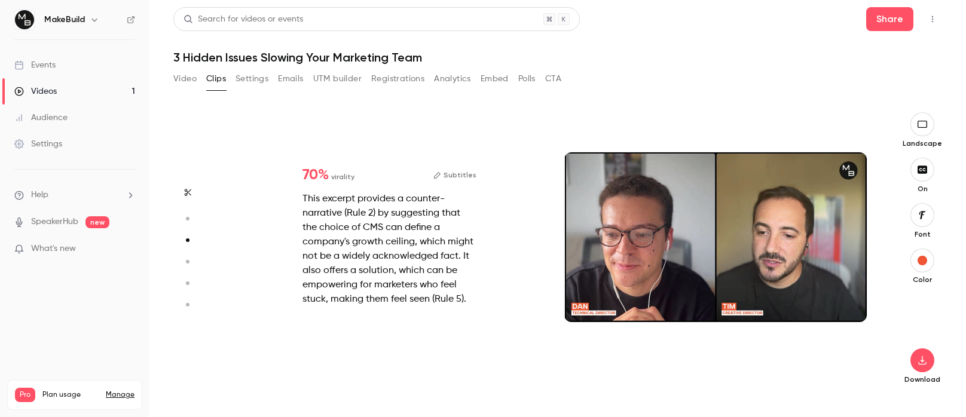
type input "*"
click at [641, 230] on div at bounding box center [715, 237] width 303 height 170
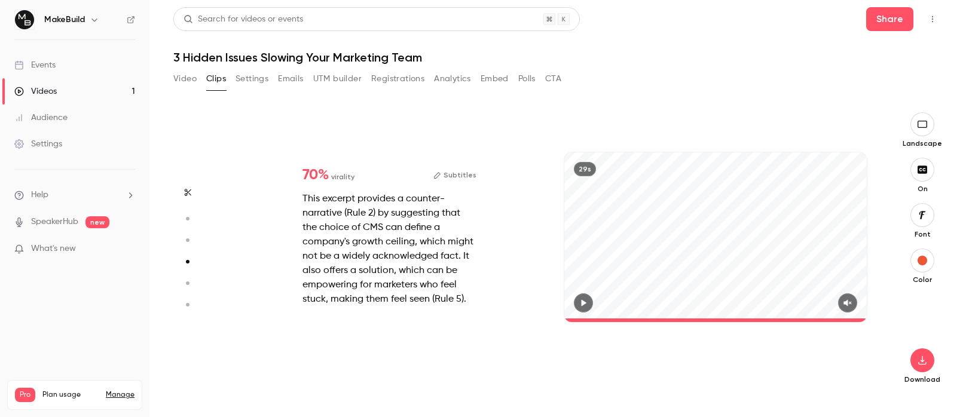
type input "****"
